Goal: Download file/media

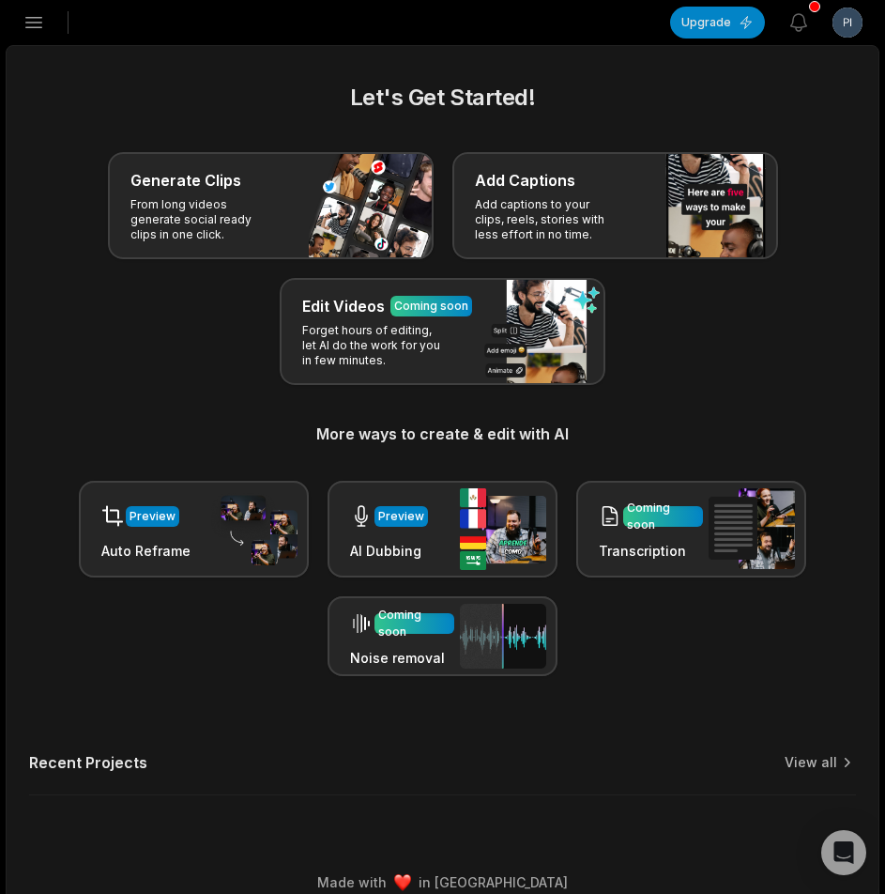
click at [31, 24] on icon "button" at bounding box center [34, 22] width 23 height 23
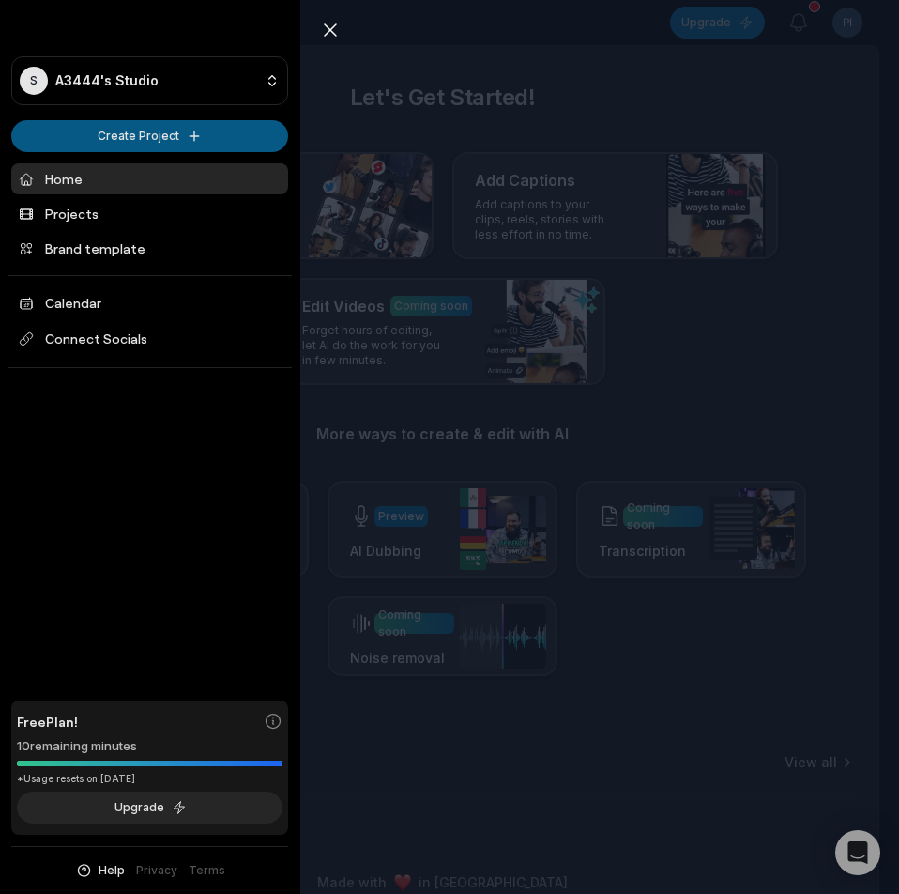
click at [119, 136] on html "S A3444's Studio Create Project Home Projects Brand template Calendar Connect S…" at bounding box center [449, 447] width 899 height 894
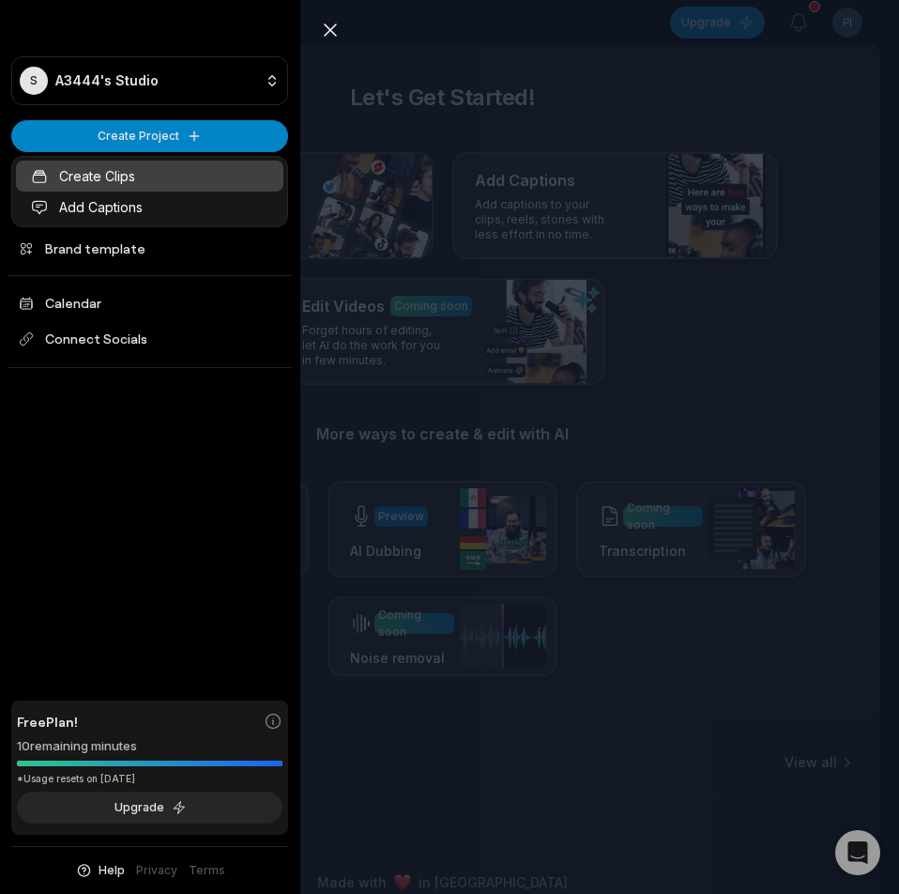
click at [112, 181] on link "Create Clips" at bounding box center [150, 176] width 268 height 31
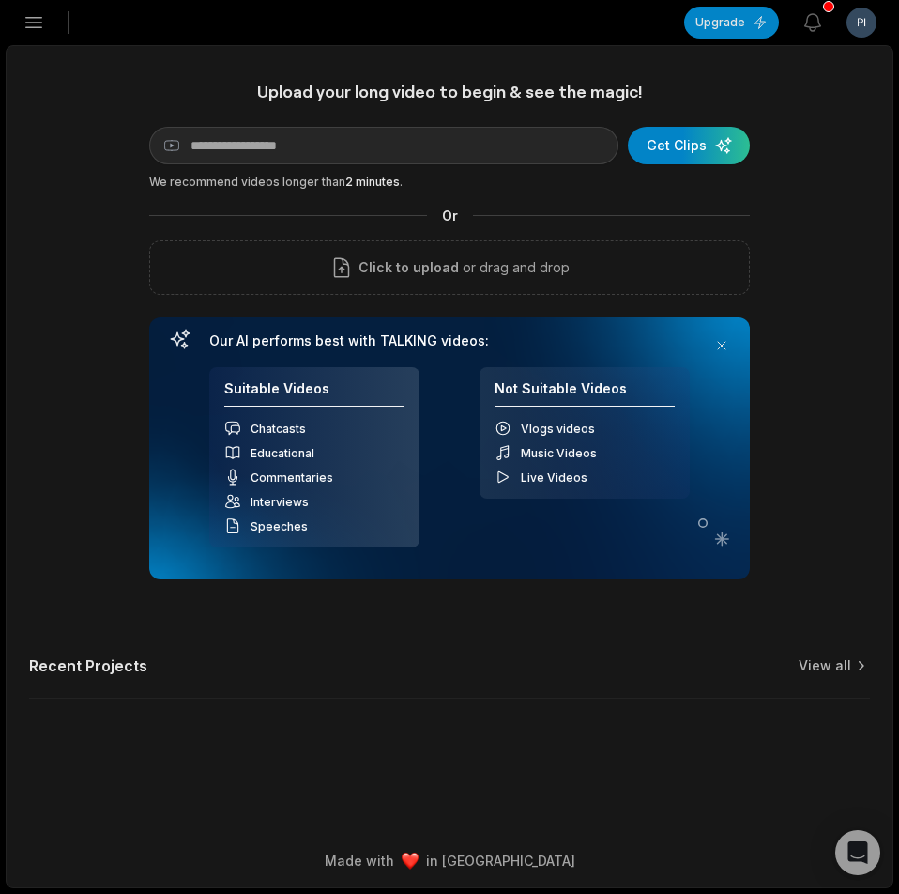
click at [25, 22] on icon "button" at bounding box center [34, 22] width 23 height 23
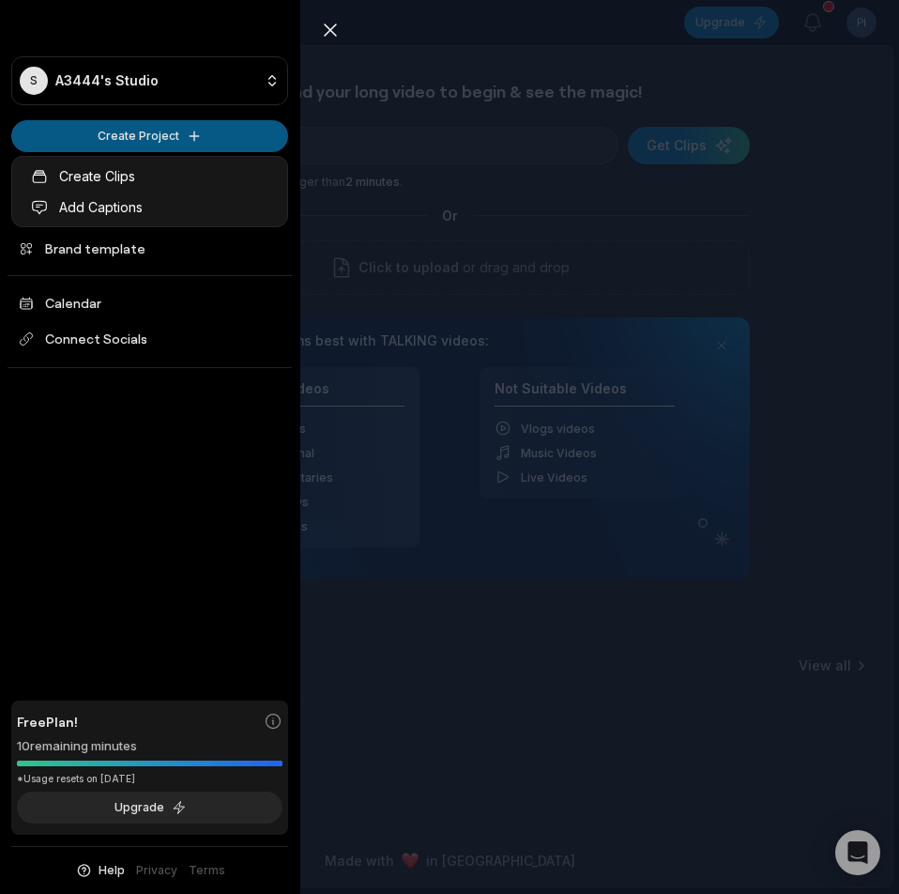
click at [116, 142] on html "S A3444's Studio Create Project Home Projects Brand template Calendar Connect S…" at bounding box center [449, 447] width 899 height 894
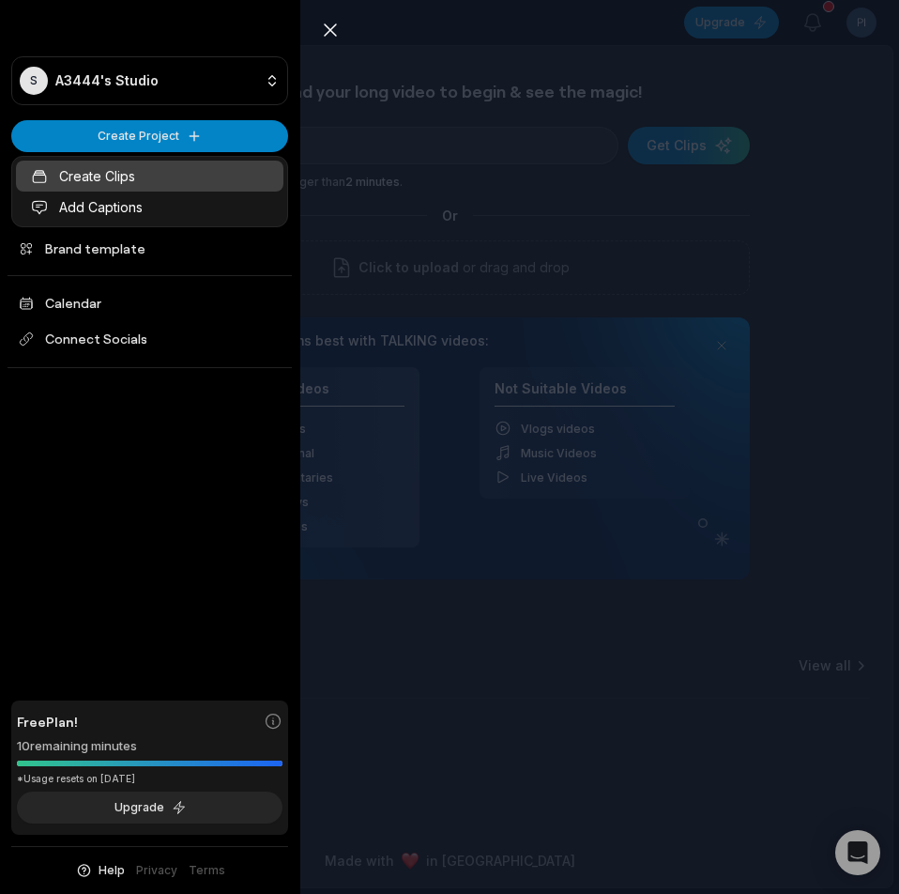
click at [117, 189] on link "Create Clips" at bounding box center [150, 176] width 268 height 31
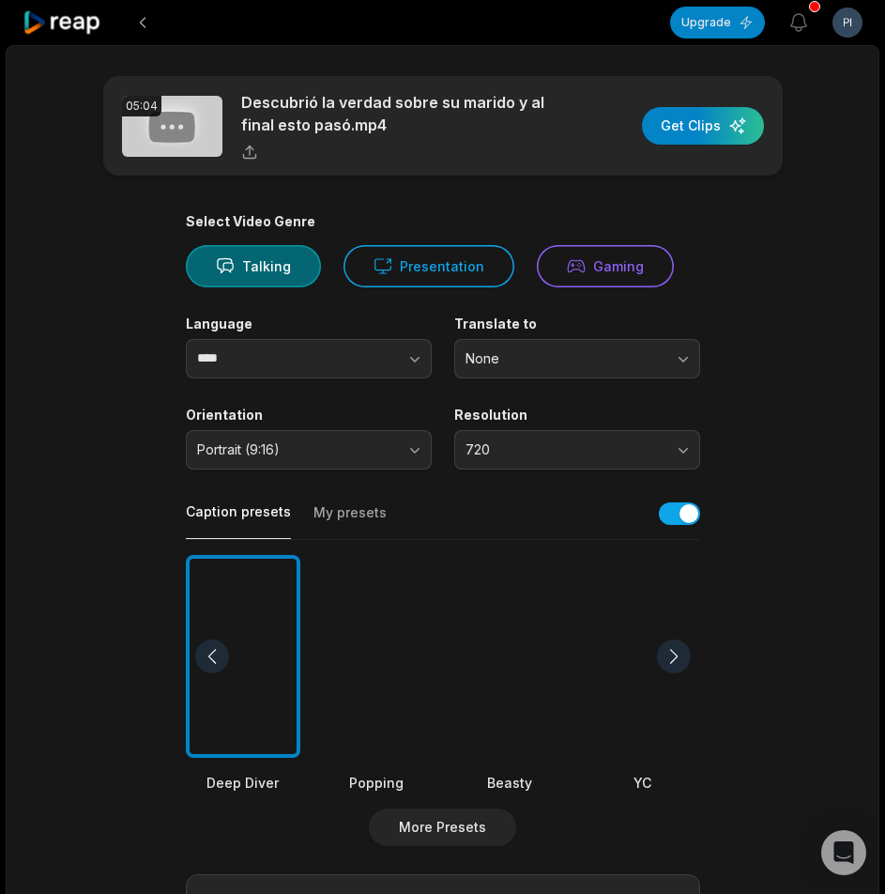
click at [381, 643] on div at bounding box center [376, 657] width 115 height 204
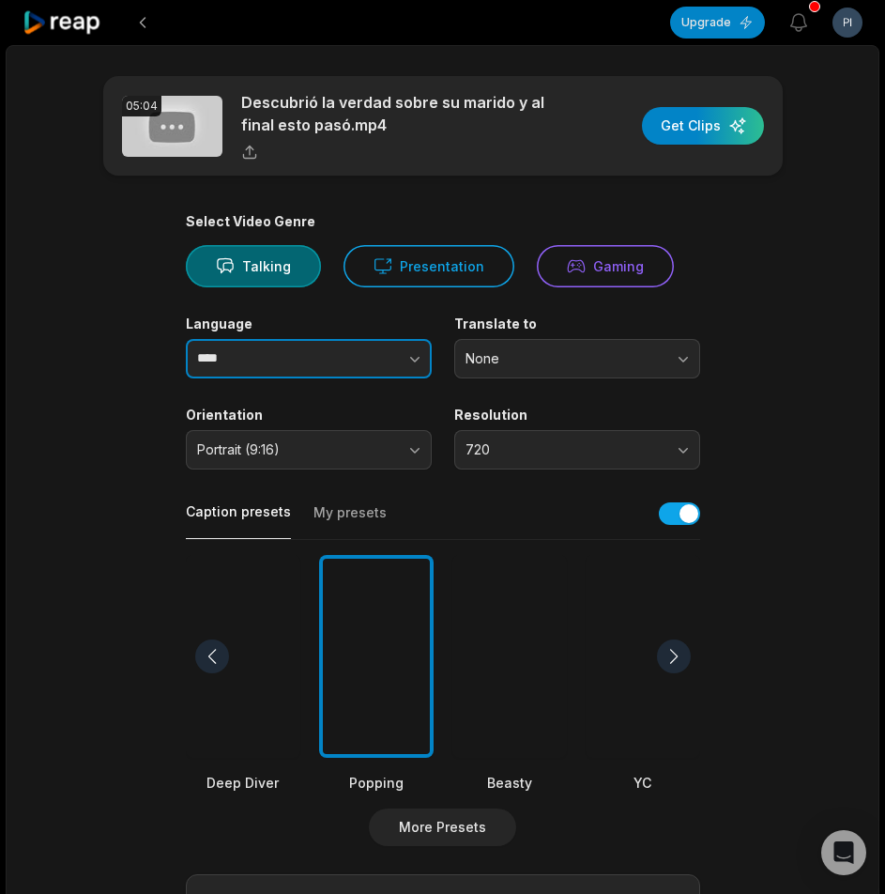
click at [394, 376] on button "button" at bounding box center [377, 358] width 107 height 39
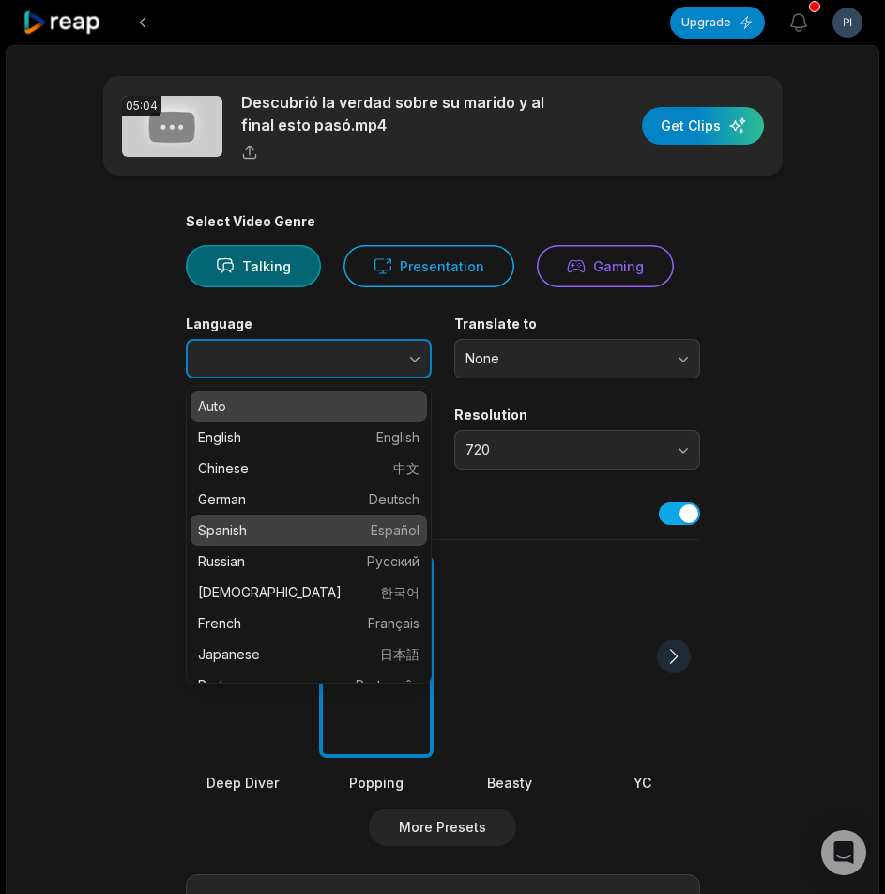
type input "*******"
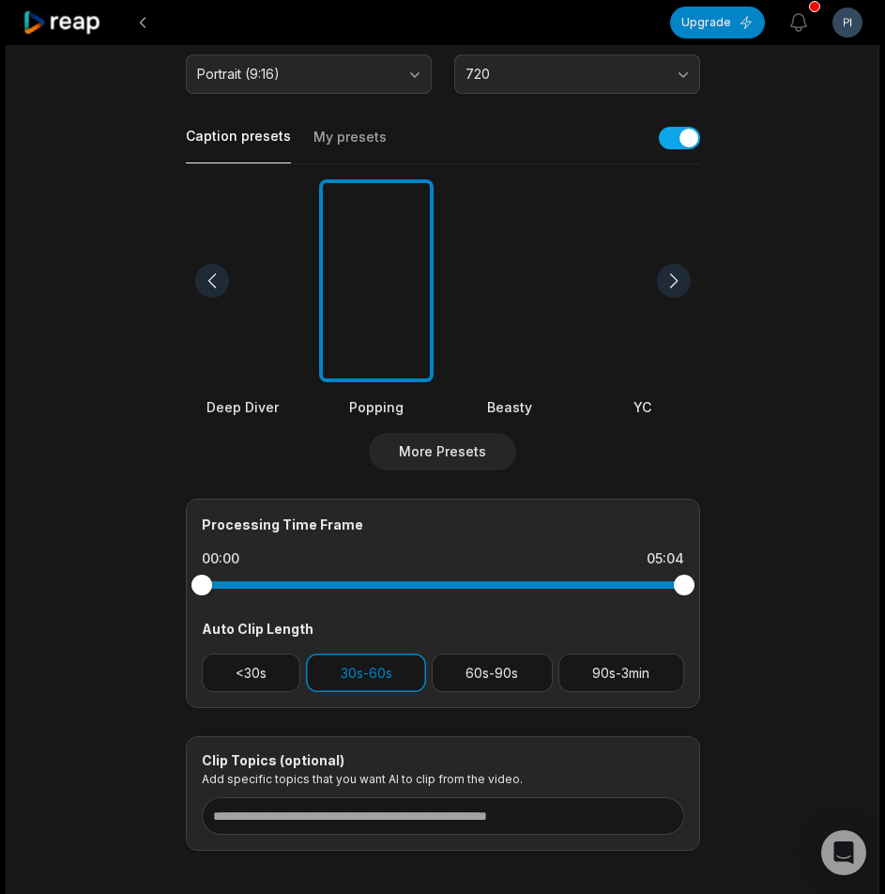
scroll to position [467, 0]
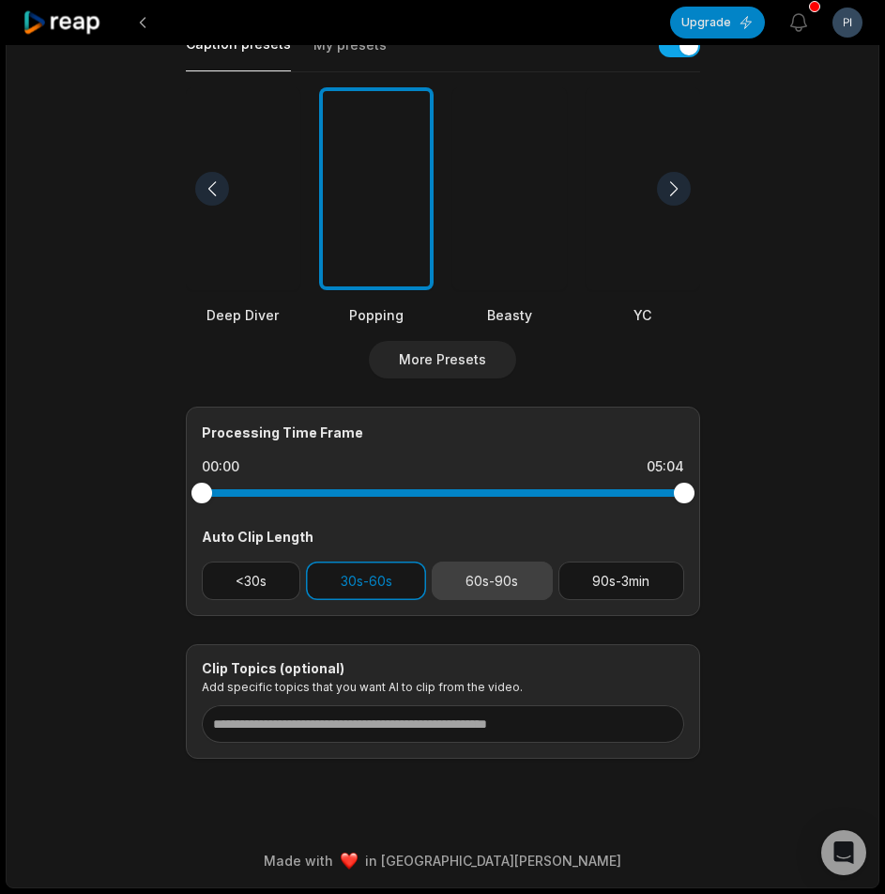
click at [472, 580] on button "60s-90s" at bounding box center [492, 580] width 121 height 38
drag, startPoint x: 390, startPoint y: 584, endPoint x: 752, endPoint y: 626, distance: 363.8
click at [391, 584] on button "30s-60s" at bounding box center [366, 580] width 120 height 38
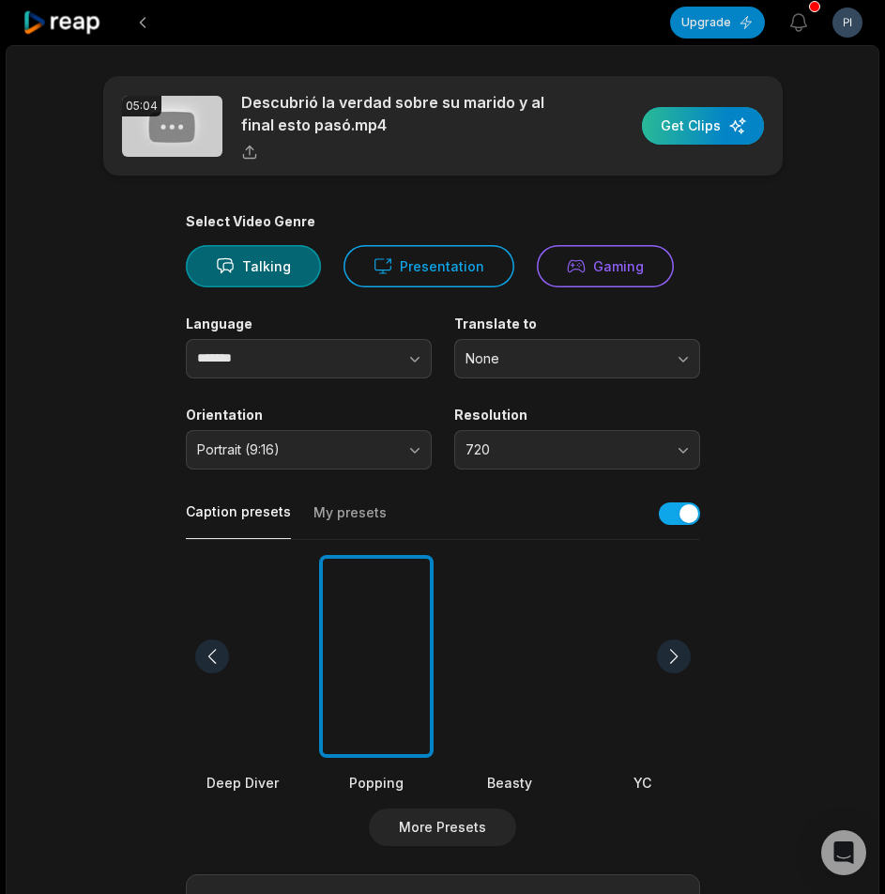
click at [733, 125] on div "button" at bounding box center [703, 126] width 122 height 38
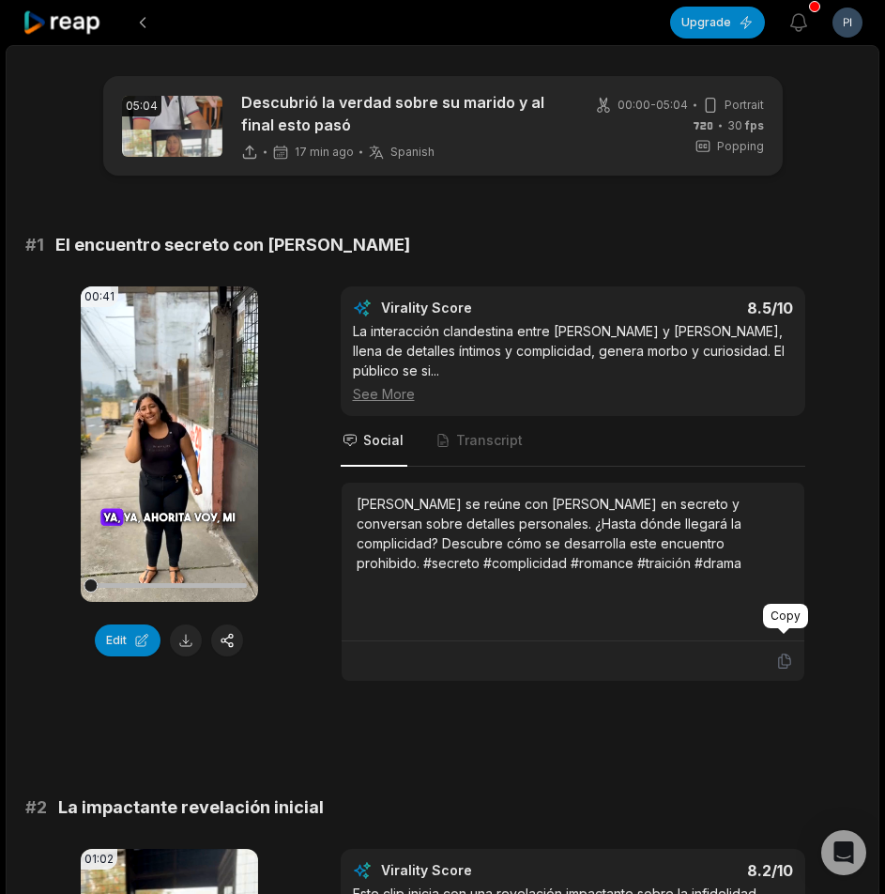
click at [787, 652] on icon at bounding box center [784, 660] width 17 height 17
click at [190, 639] on button at bounding box center [186, 640] width 32 height 32
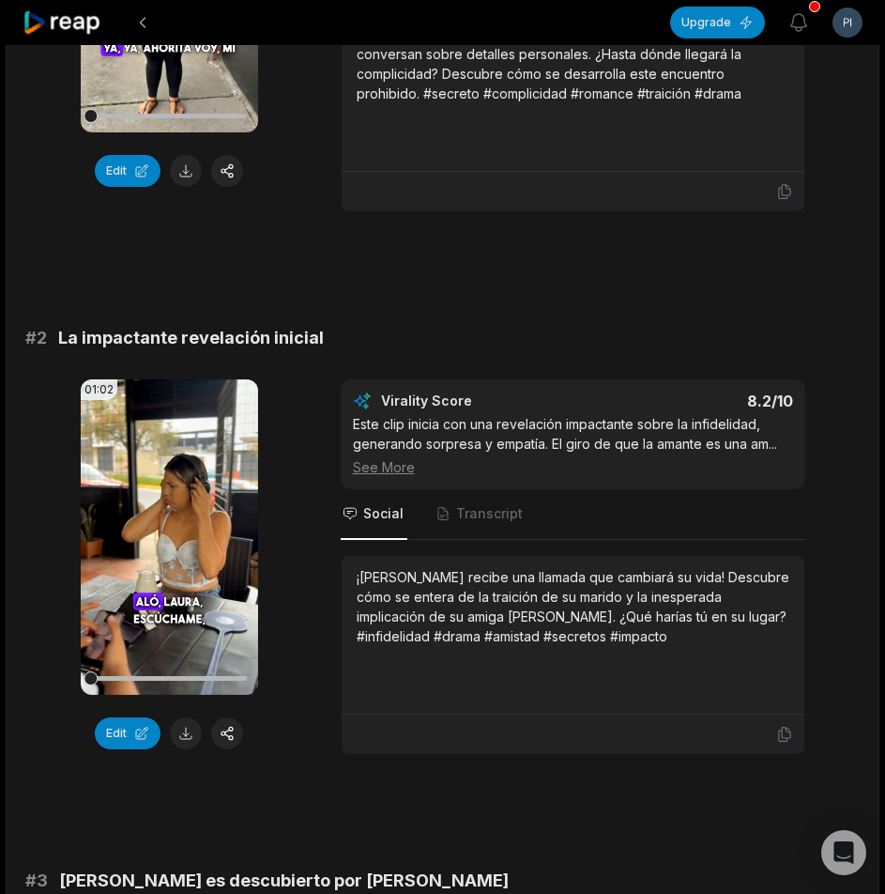
scroll to position [563, 0]
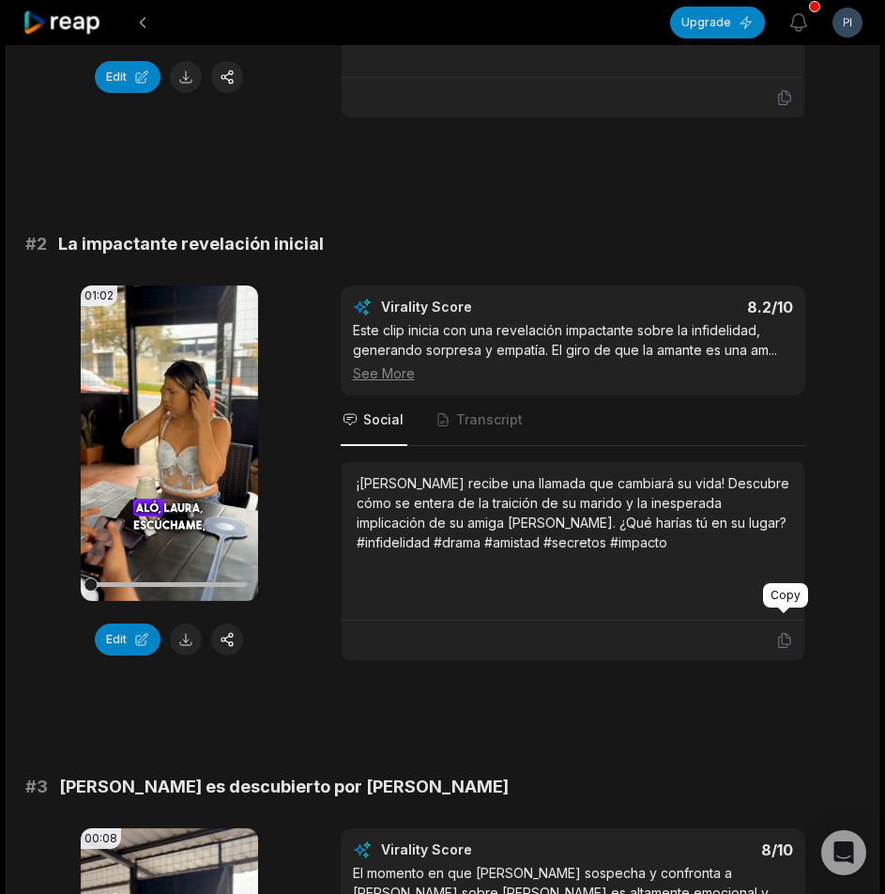
click at [785, 632] on icon at bounding box center [784, 640] width 17 height 17
click at [191, 623] on button at bounding box center [186, 639] width 32 height 32
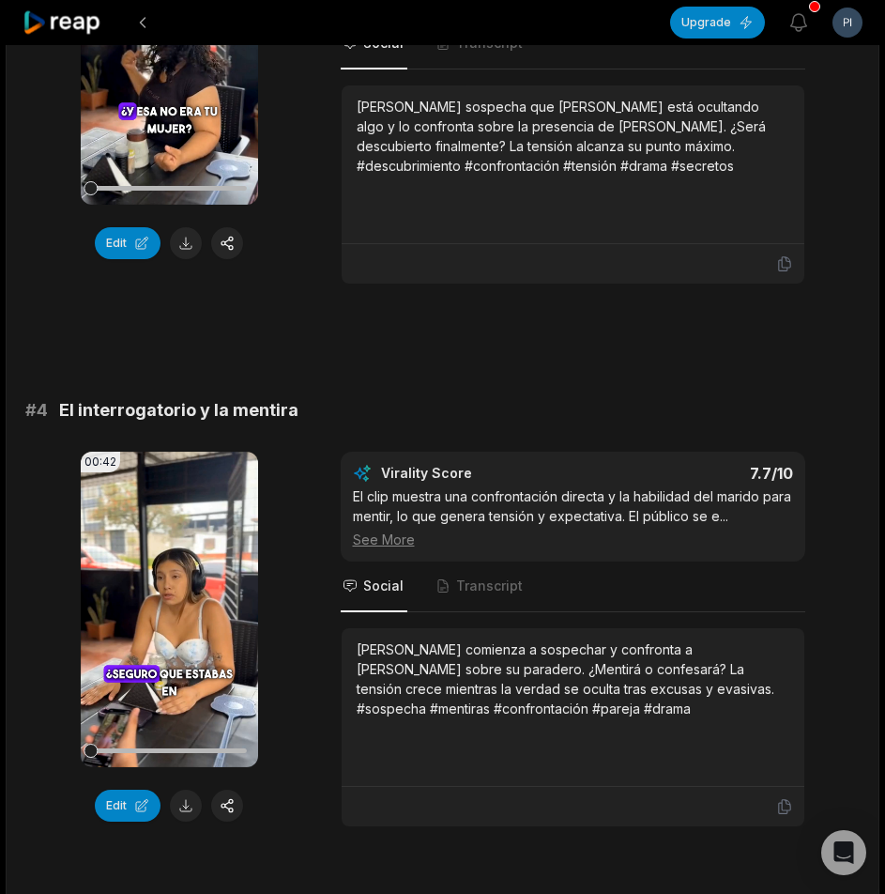
scroll to position [1689, 0]
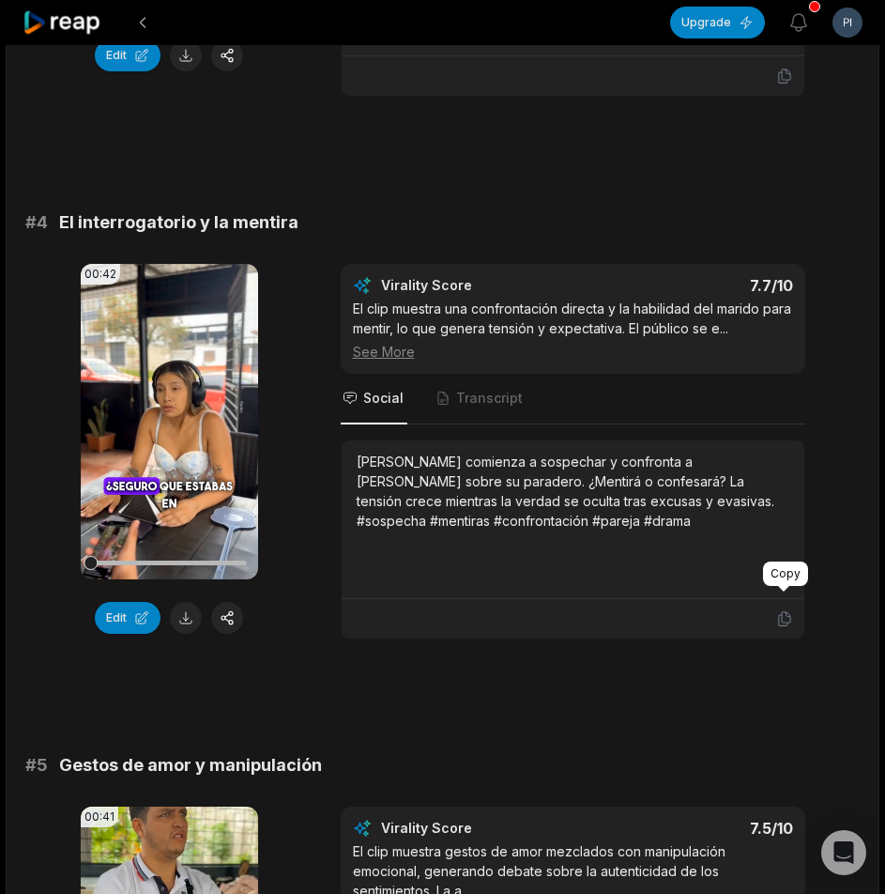
click at [781, 610] on icon at bounding box center [784, 618] width 17 height 17
click at [187, 602] on button at bounding box center [186, 618] width 32 height 32
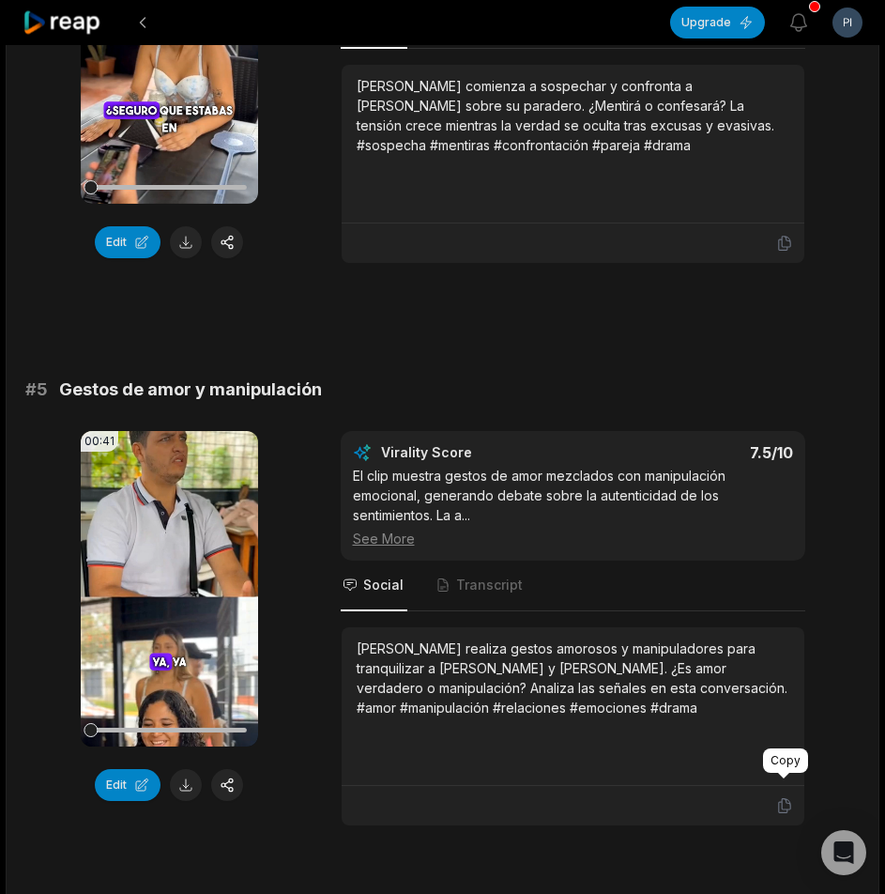
drag, startPoint x: 779, startPoint y: 789, endPoint x: 731, endPoint y: 792, distance: 48.0
click at [779, 797] on icon at bounding box center [784, 805] width 17 height 17
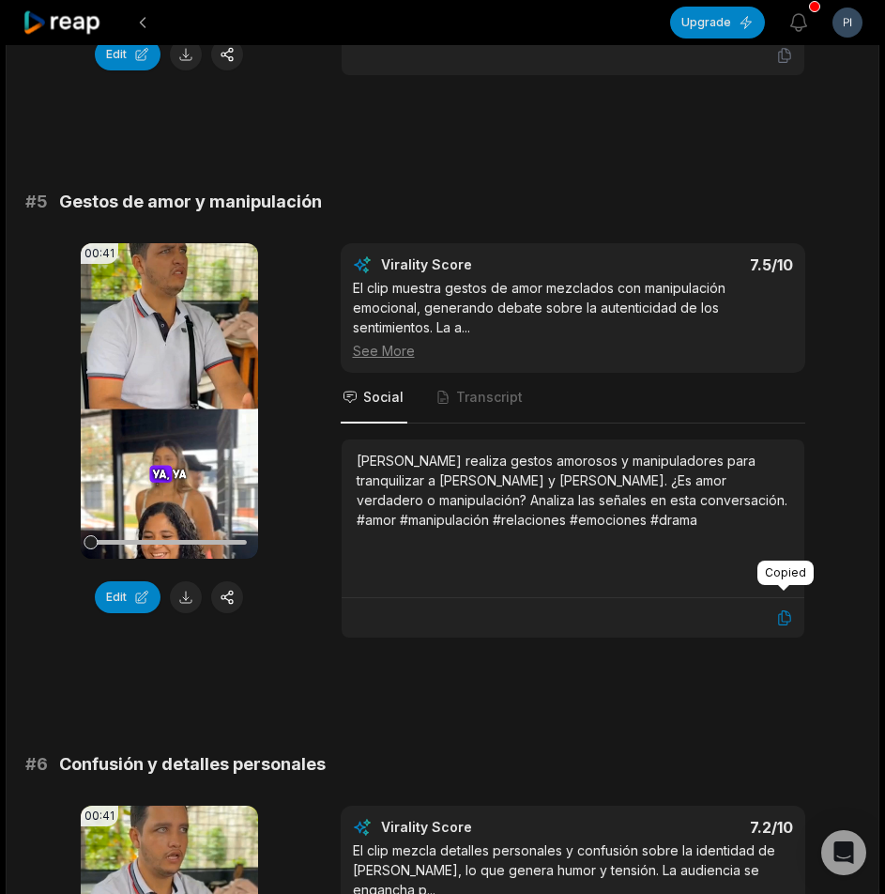
click at [788, 609] on icon at bounding box center [784, 617] width 17 height 17
click at [184, 581] on button at bounding box center [186, 597] width 32 height 32
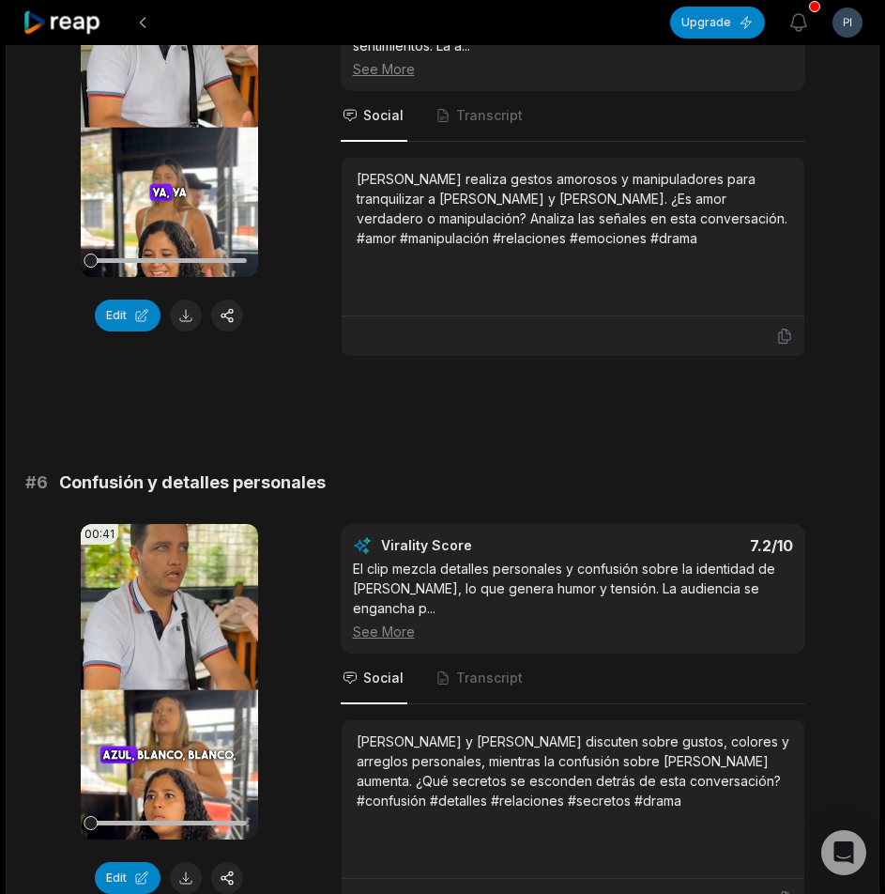
scroll to position [2816, 0]
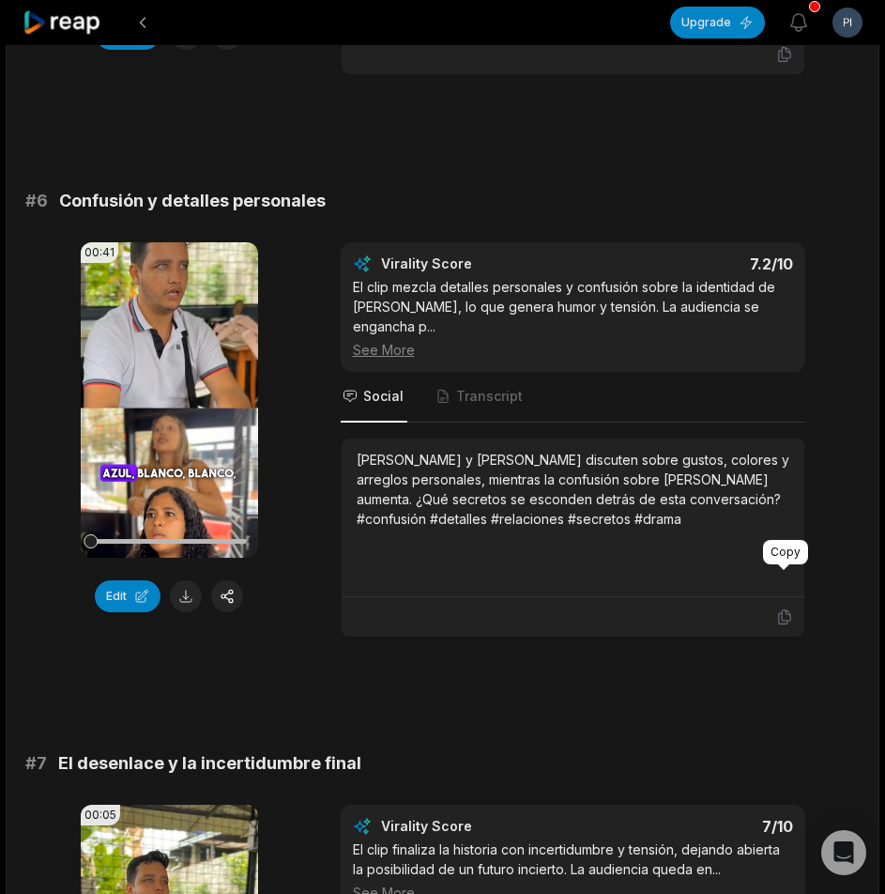
click at [786, 608] on icon at bounding box center [784, 616] width 17 height 17
click at [174, 582] on button at bounding box center [186, 596] width 32 height 32
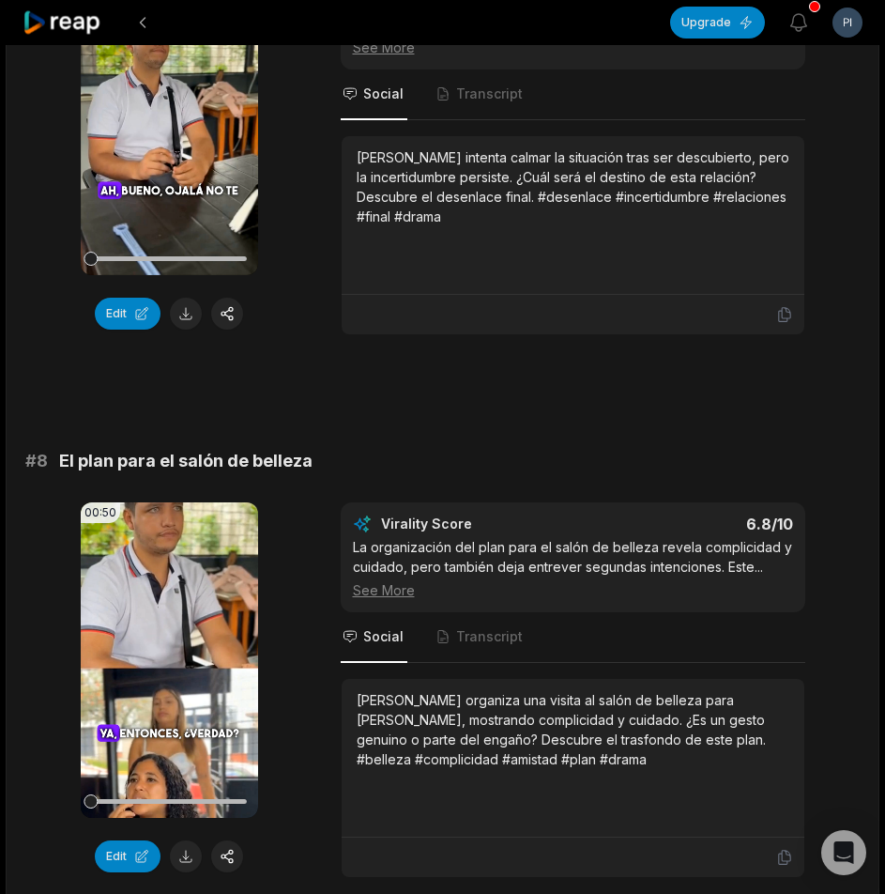
scroll to position [3754, 0]
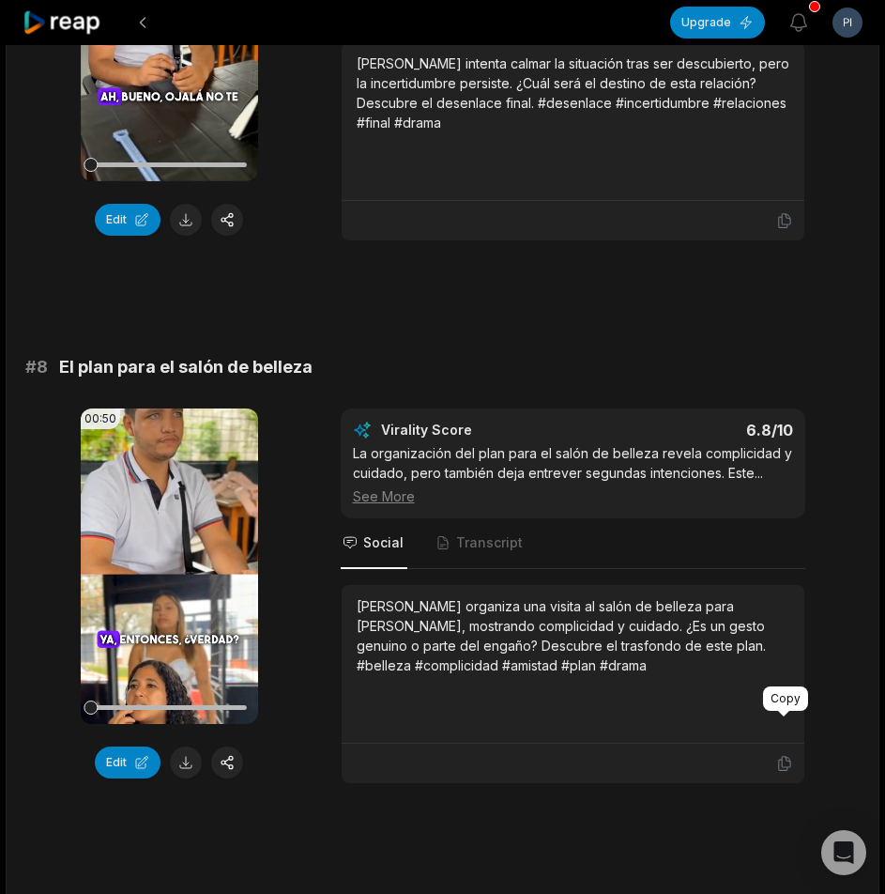
click at [789, 757] on icon at bounding box center [783, 764] width 11 height 14
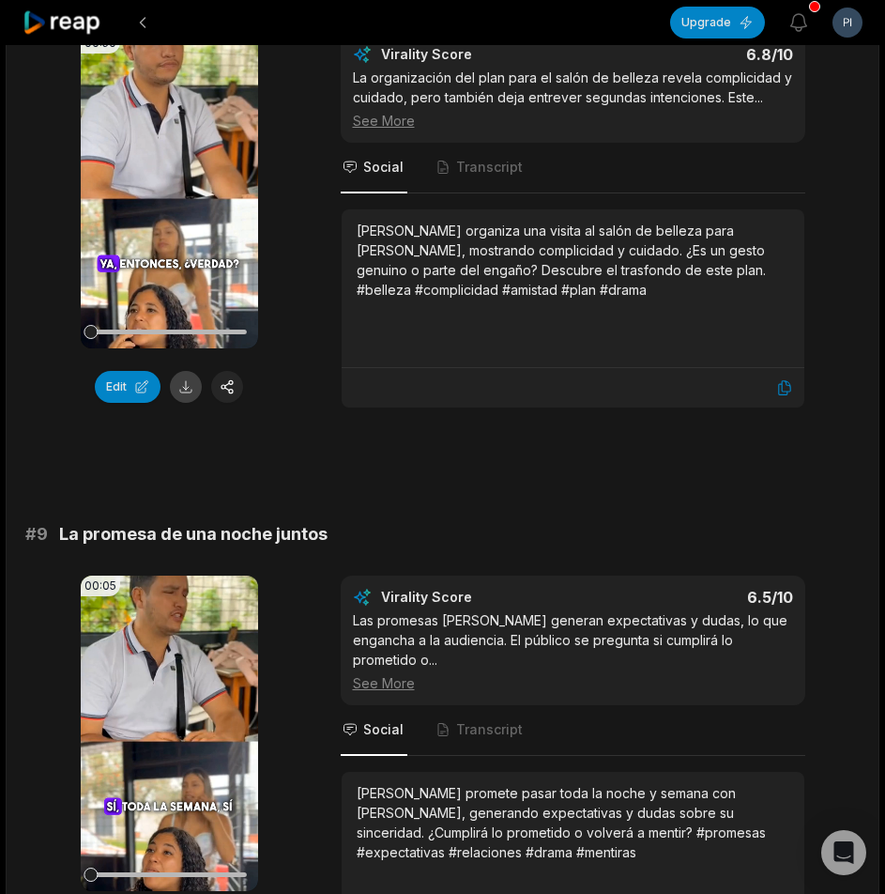
click at [178, 371] on button at bounding box center [186, 387] width 32 height 32
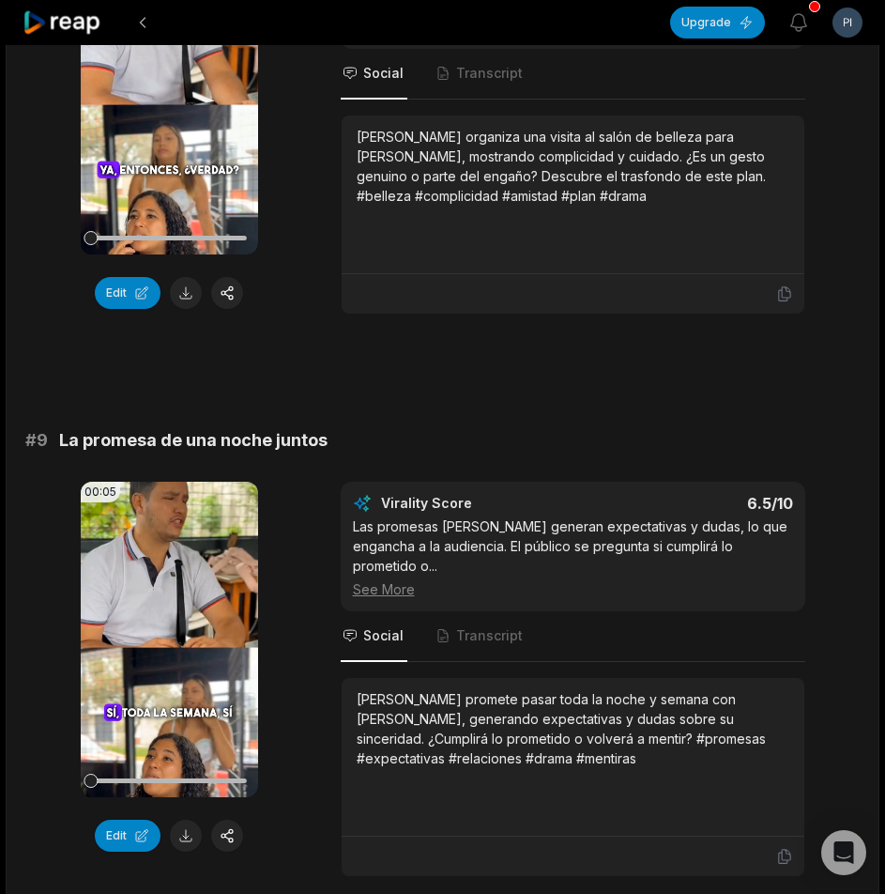
scroll to position [4289, 0]
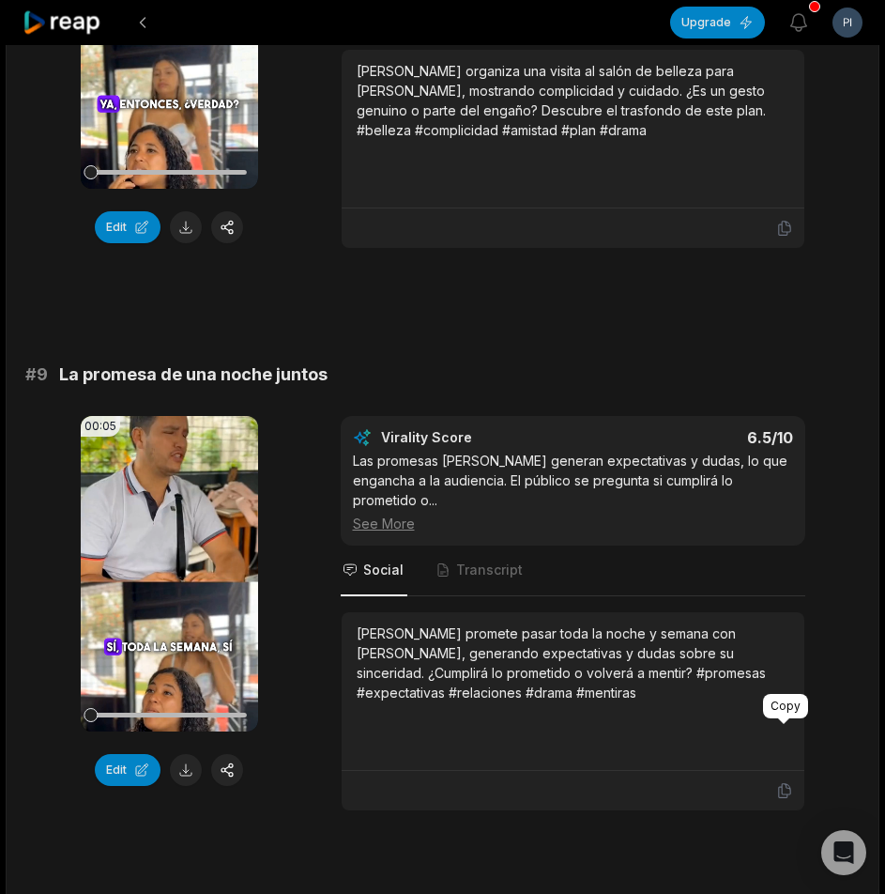
click at [779, 782] on icon at bounding box center [784, 790] width 17 height 17
